Goal: Task Accomplishment & Management: Manage account settings

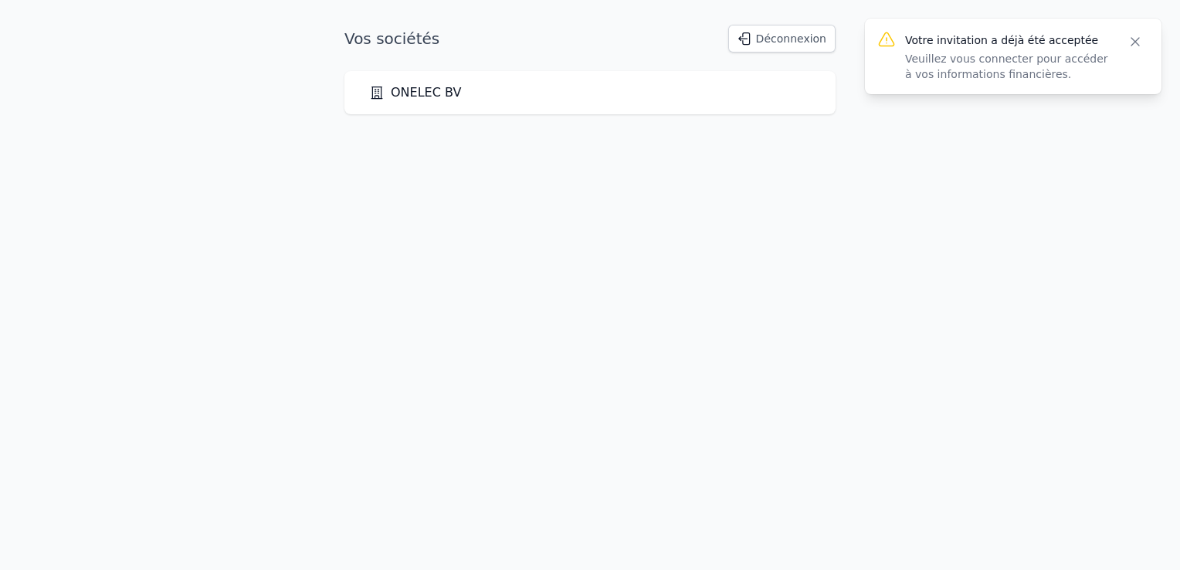
click at [428, 90] on link "ONELEC BV" at bounding box center [415, 92] width 92 height 19
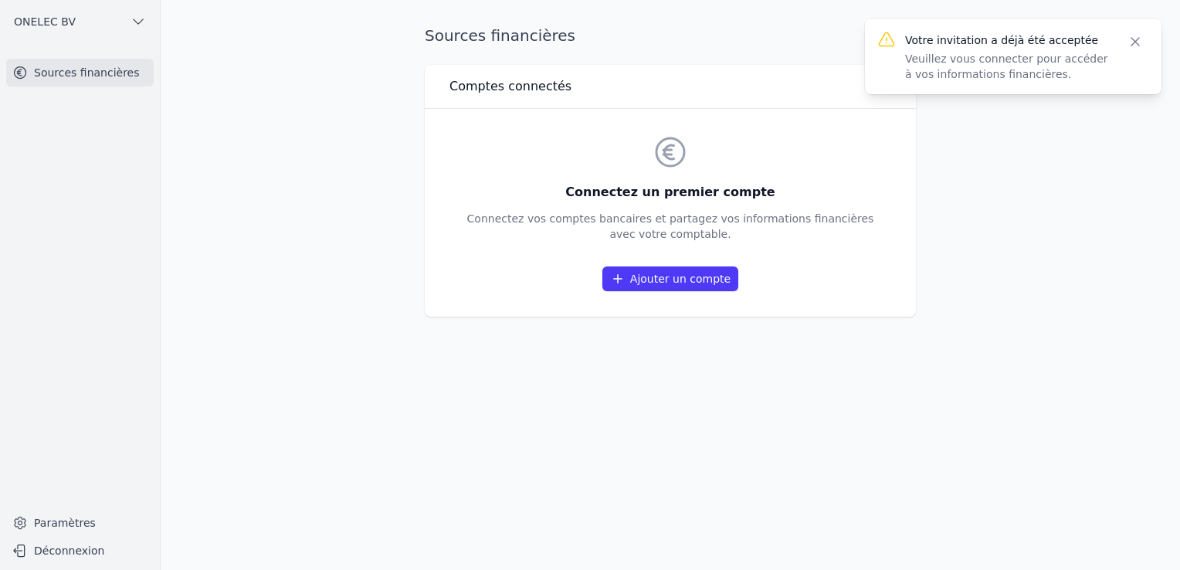
click at [672, 283] on link "Ajouter un compte" at bounding box center [670, 278] width 136 height 25
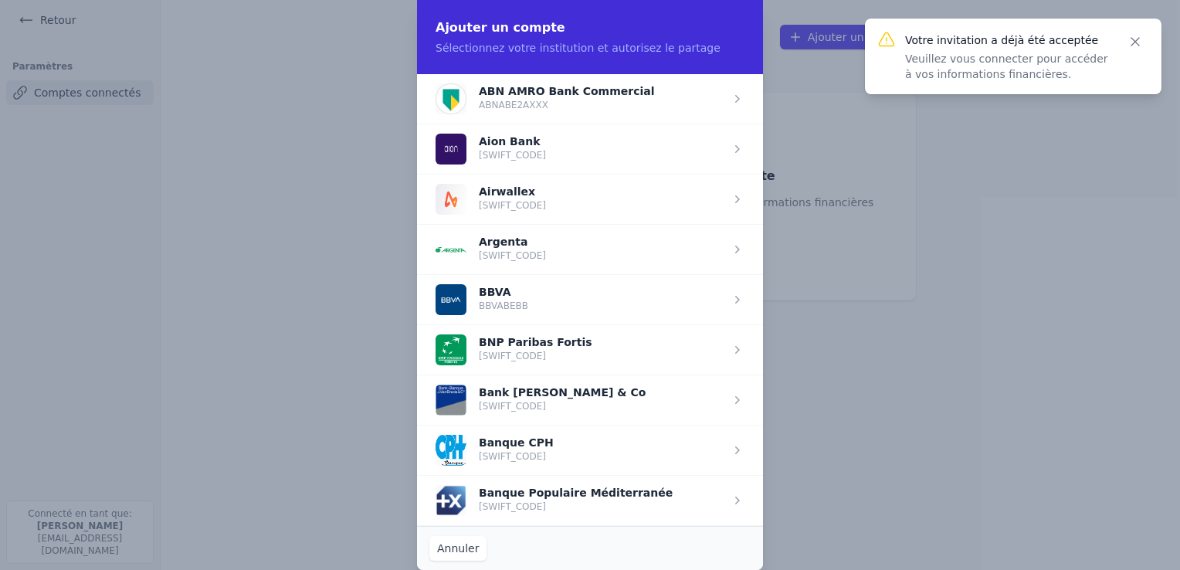
click at [542, 347] on span "button" at bounding box center [590, 349] width 346 height 50
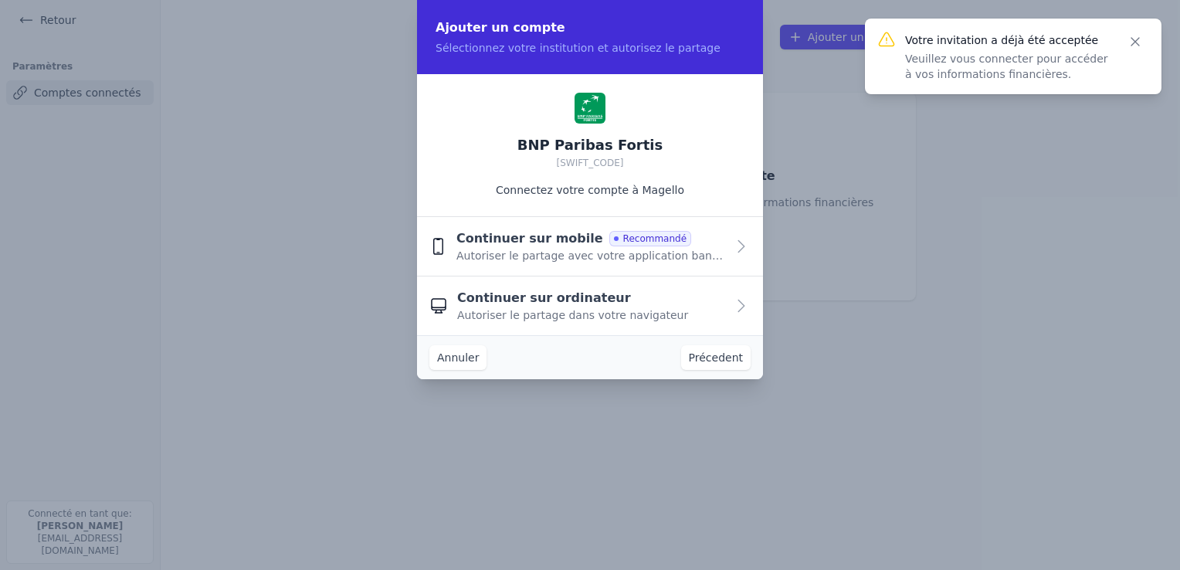
click at [502, 258] on span "Autoriser le partage avec votre application bancaire" at bounding box center [591, 255] width 270 height 15
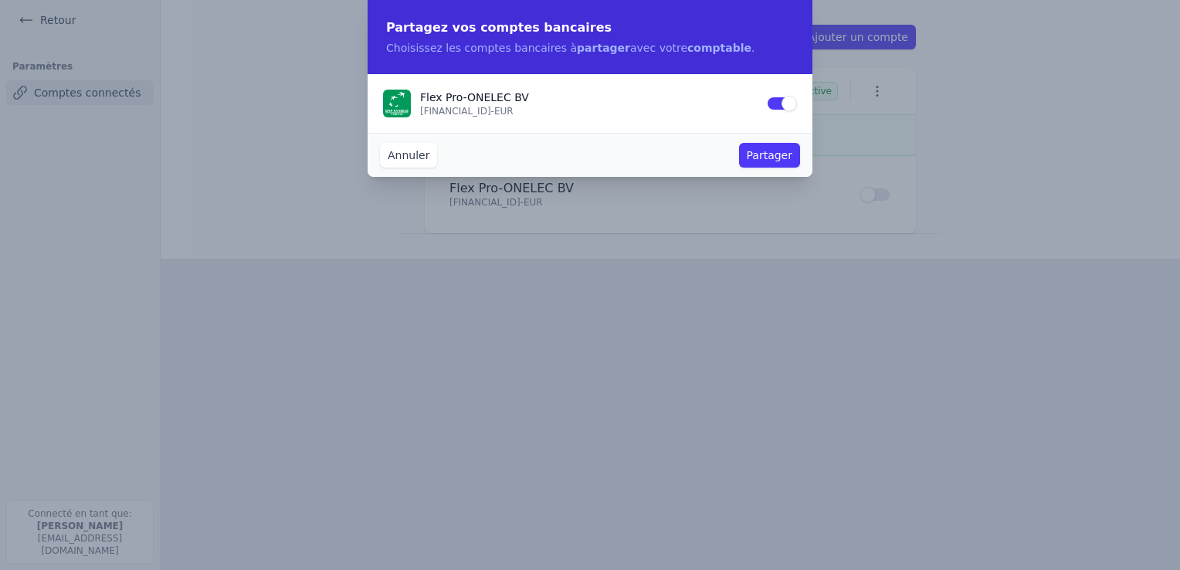
click at [785, 154] on button "Partager" at bounding box center [769, 155] width 61 height 25
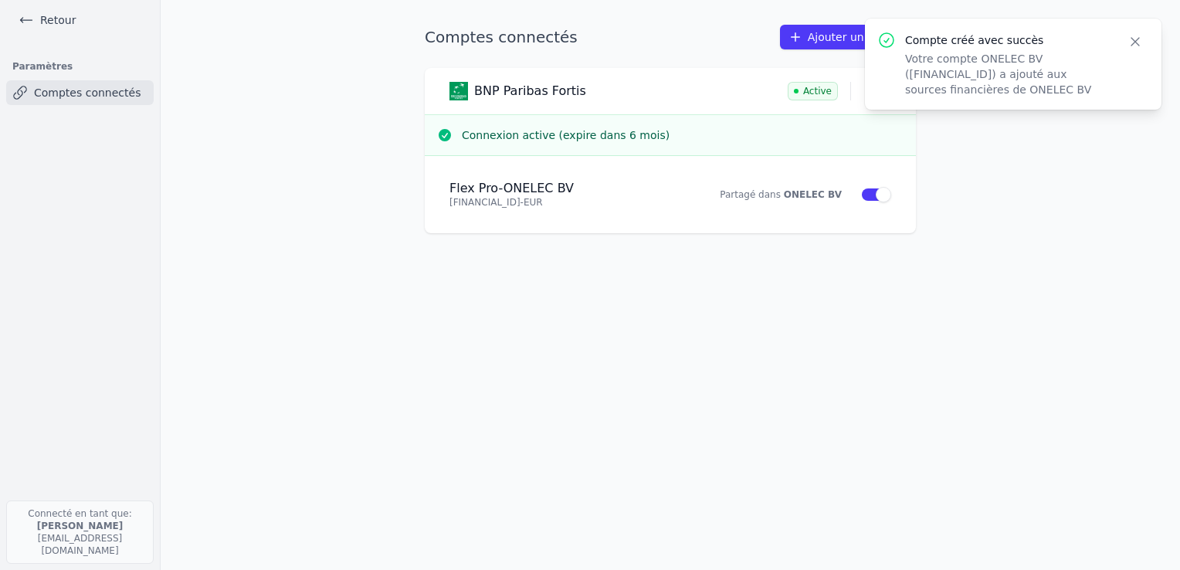
click at [841, 39] on link "Ajouter un compte" at bounding box center [848, 37] width 136 height 25
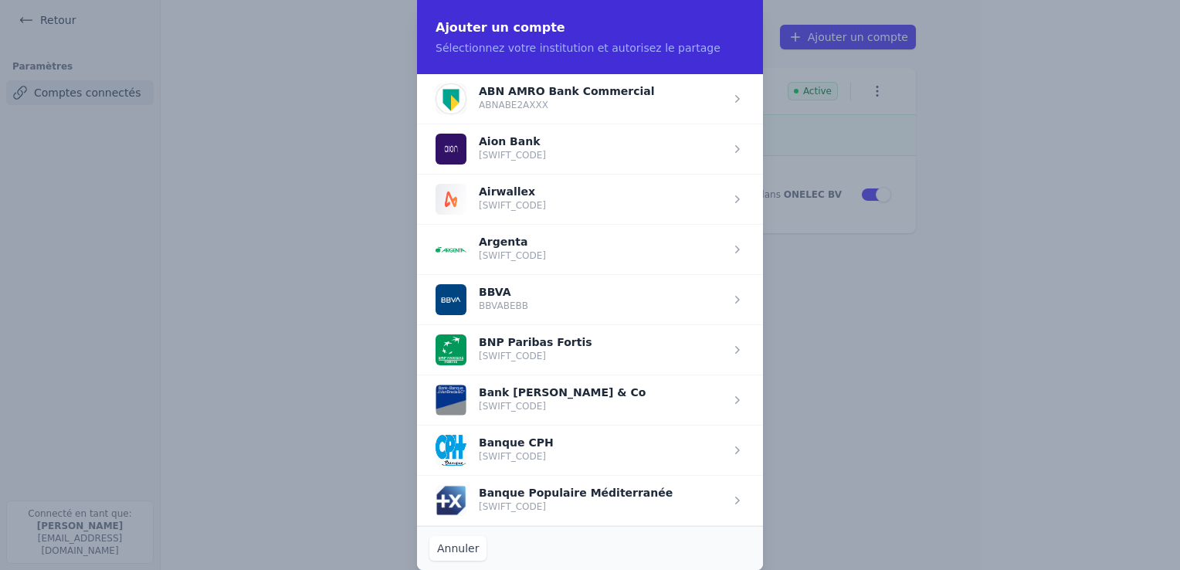
click at [420, 324] on span "button" at bounding box center [590, 349] width 346 height 50
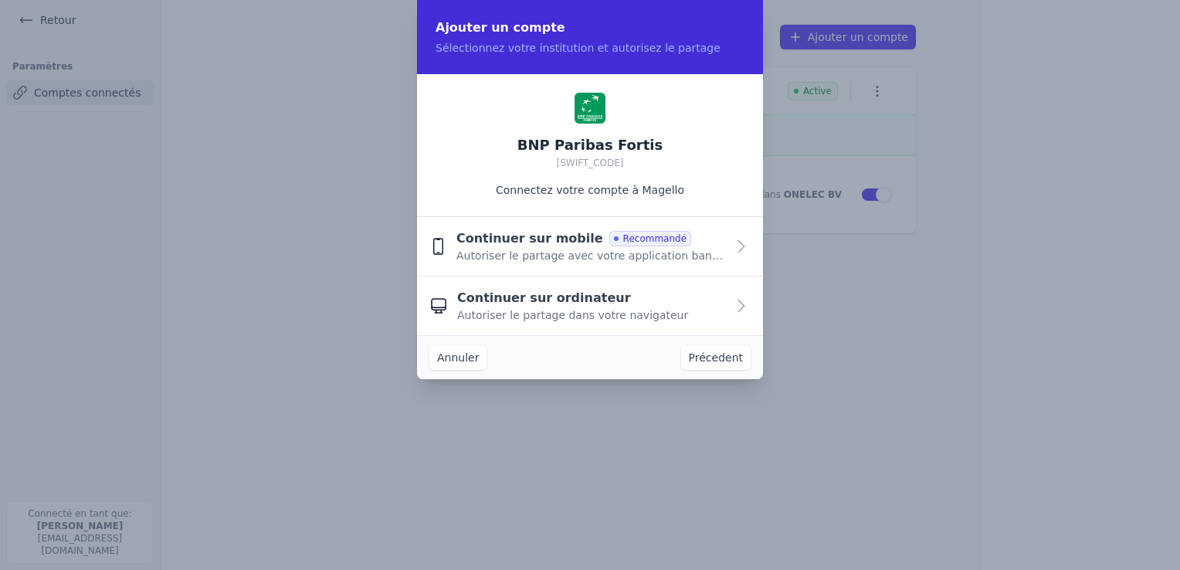
click at [542, 240] on span "Continuer sur mobile" at bounding box center [529, 238] width 147 height 19
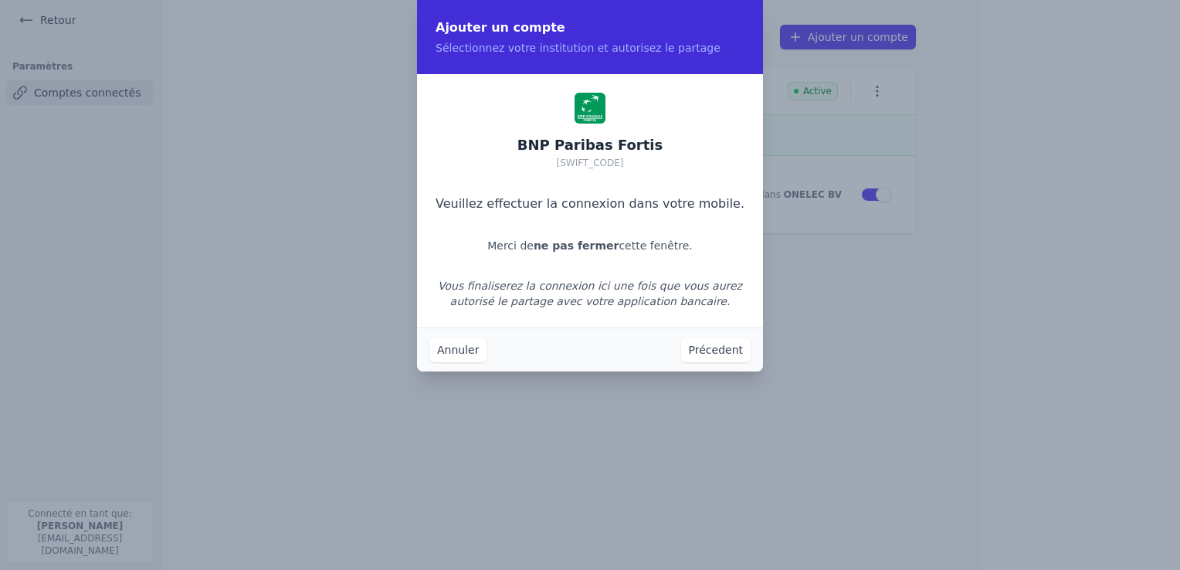
click at [721, 350] on button "Précedent" at bounding box center [716, 350] width 70 height 25
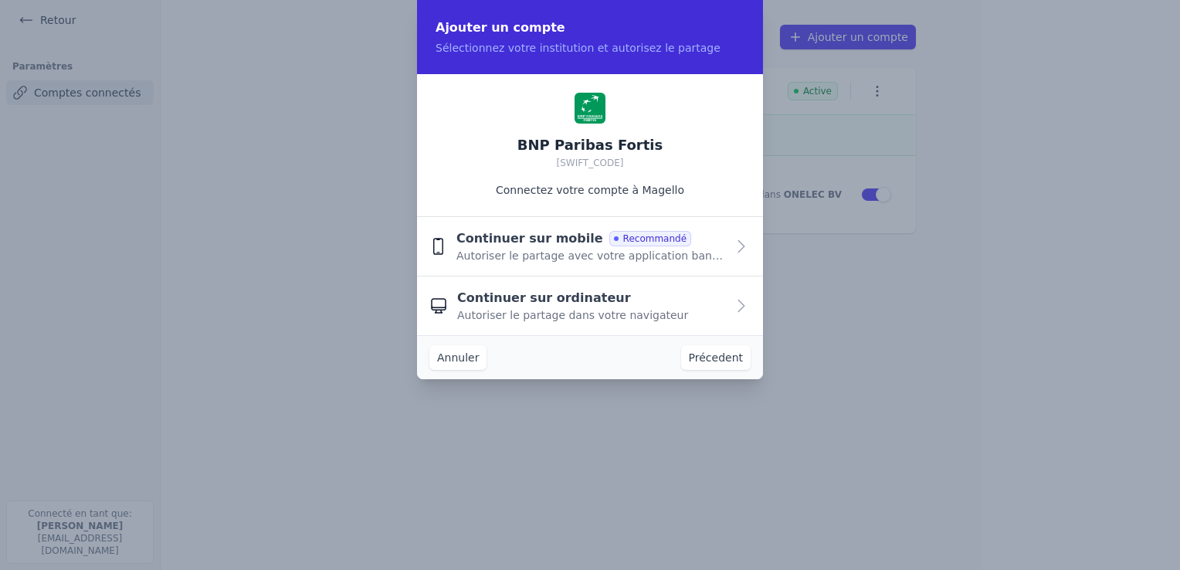
click at [455, 361] on button "Annuler" at bounding box center [457, 357] width 57 height 25
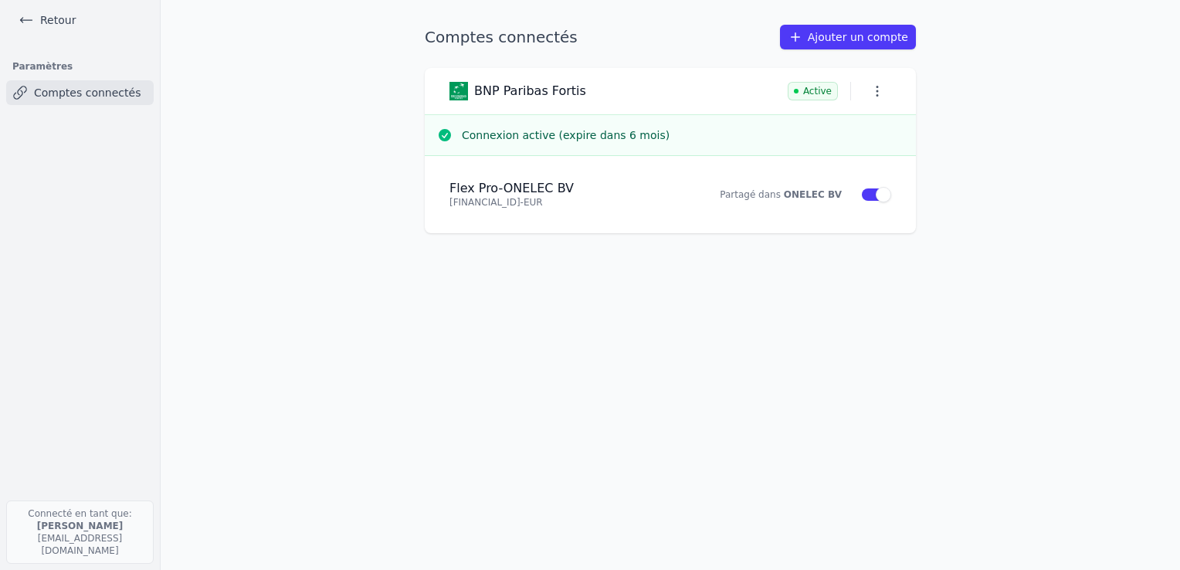
click at [850, 33] on link "Ajouter un compte" at bounding box center [848, 37] width 136 height 25
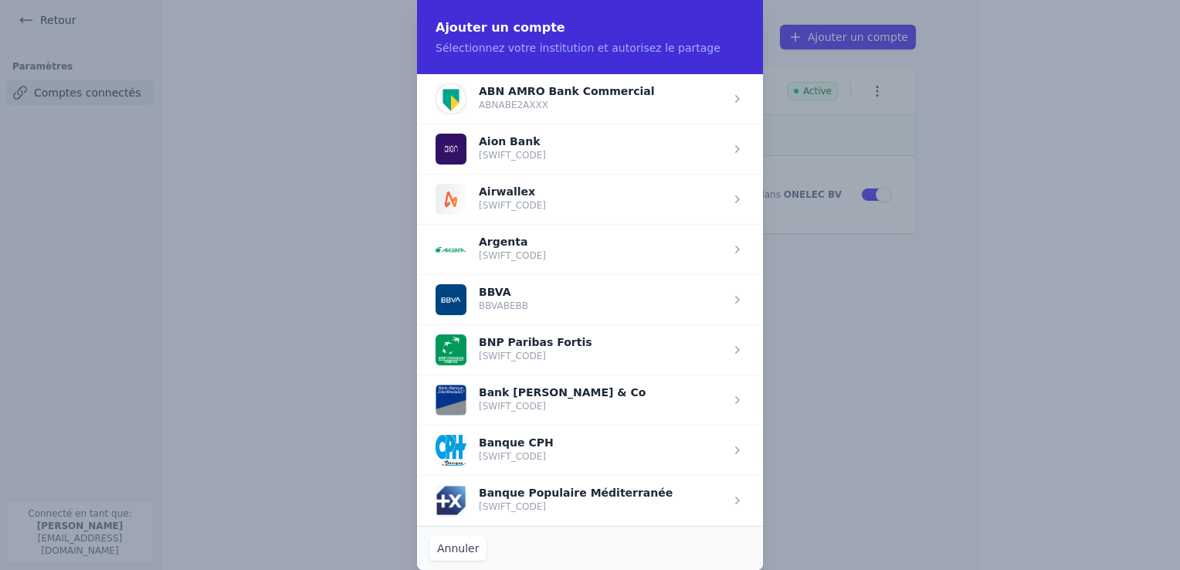
drag, startPoint x: 544, startPoint y: 320, endPoint x: 532, endPoint y: 358, distance: 40.3
click at [532, 358] on span "button" at bounding box center [590, 349] width 346 height 50
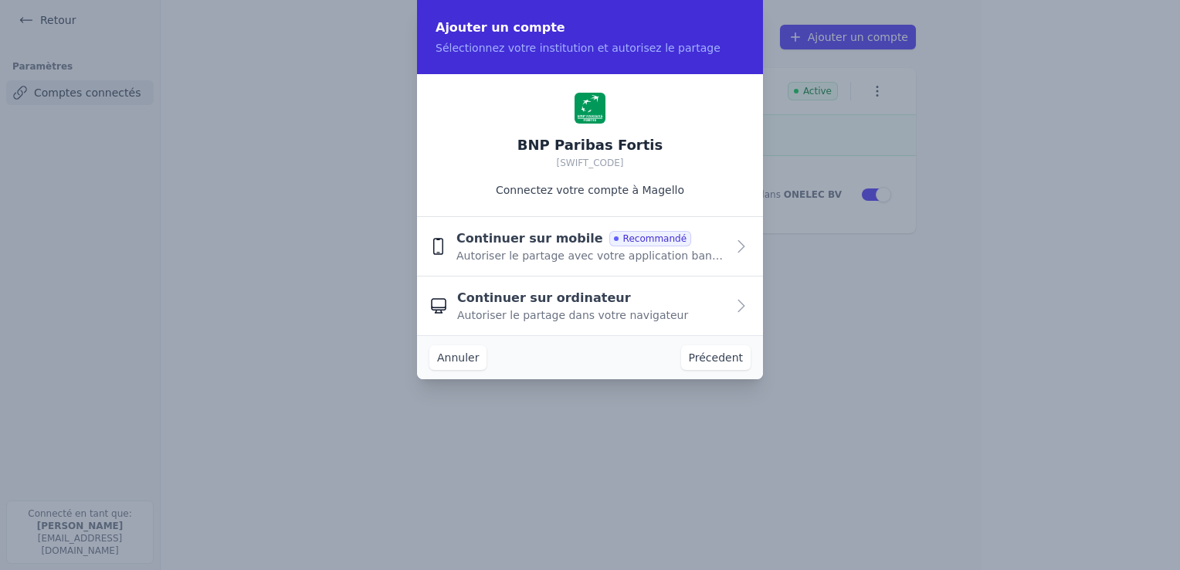
click at [636, 246] on div "Continuer sur mobile Recommandé" at bounding box center [573, 238] width 235 height 19
